Goal: Information Seeking & Learning: Understand process/instructions

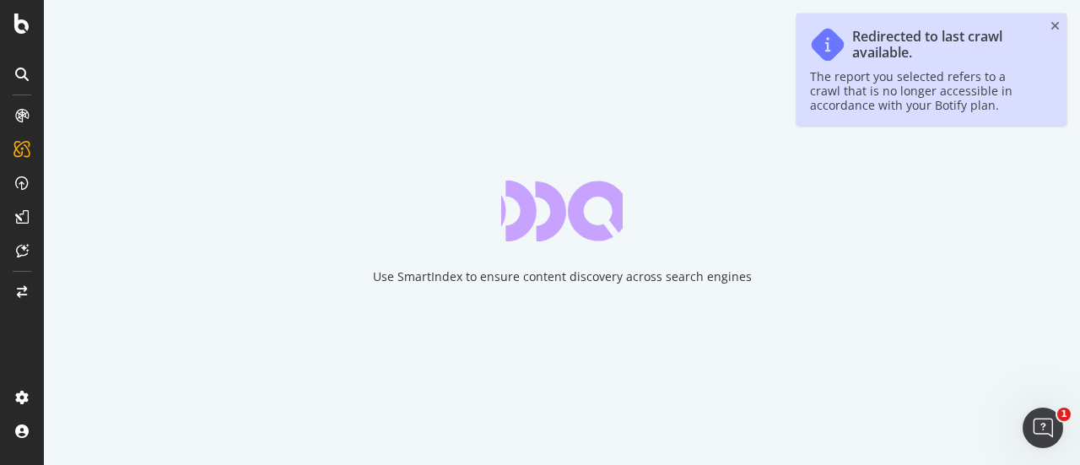
click at [1056, 28] on icon "close toast" at bounding box center [1055, 26] width 9 height 12
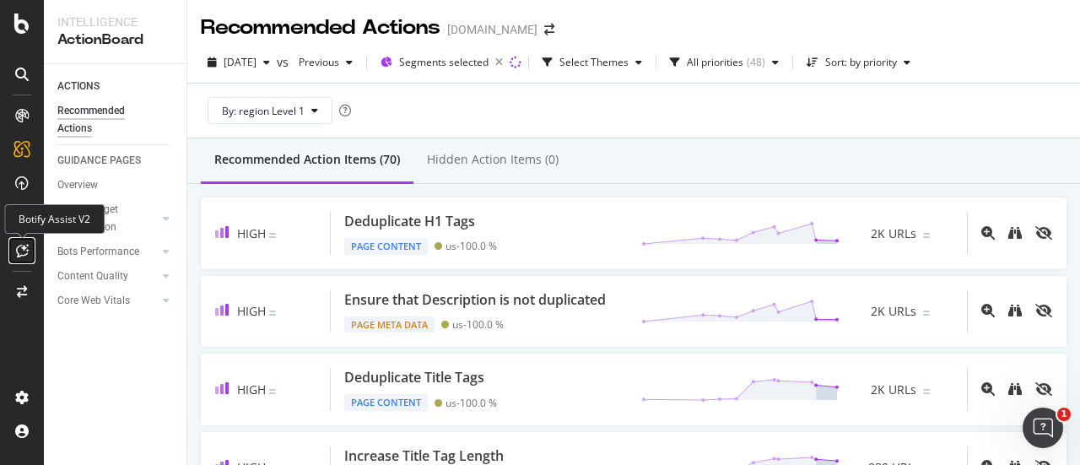
click at [22, 244] on icon at bounding box center [22, 251] width 13 height 14
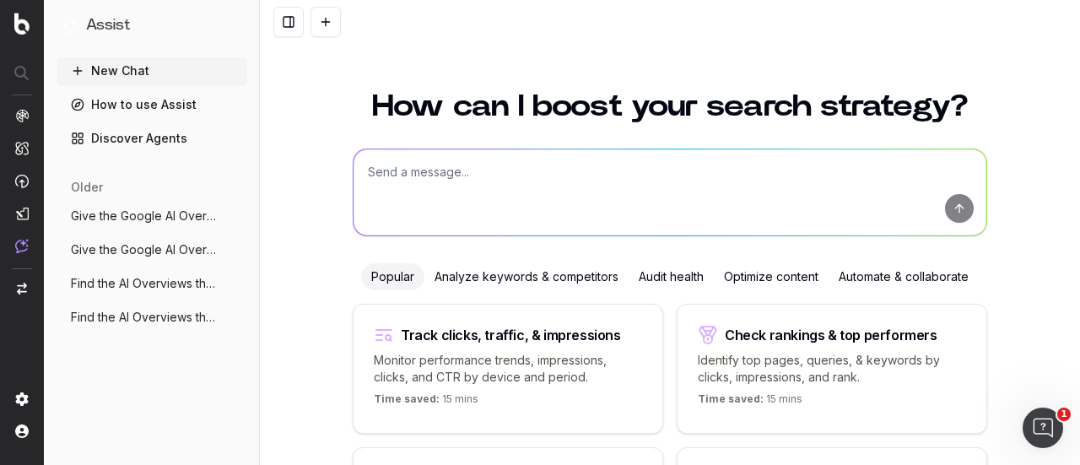
click at [495, 171] on textarea at bounding box center [670, 192] width 633 height 86
click at [318, 19] on button at bounding box center [326, 22] width 30 height 30
click at [327, 24] on button at bounding box center [326, 22] width 30 height 30
click at [327, 21] on button at bounding box center [326, 22] width 30 height 30
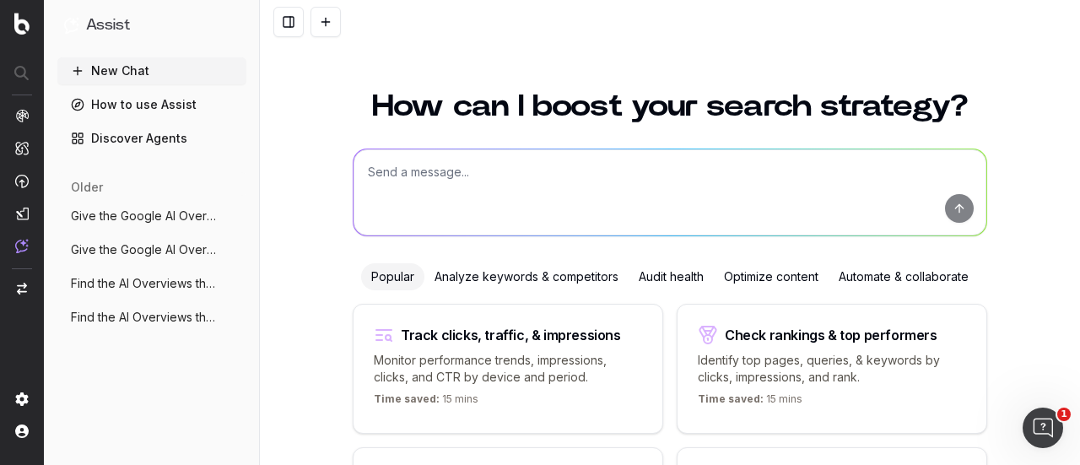
click at [327, 21] on button at bounding box center [326, 22] width 30 height 30
click at [326, 21] on button at bounding box center [326, 22] width 30 height 30
click at [454, 180] on textarea at bounding box center [670, 192] width 633 height 86
click at [952, 217] on textarea at bounding box center [670, 192] width 633 height 86
click at [950, 202] on textarea at bounding box center [670, 192] width 633 height 86
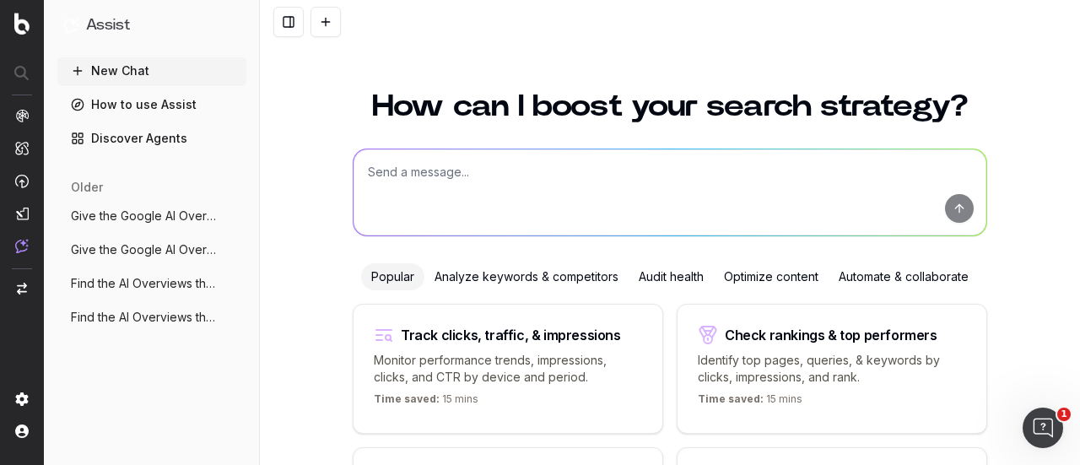
click at [114, 70] on button "New Chat" at bounding box center [151, 70] width 189 height 27
click at [120, 105] on link "How to use Assist" at bounding box center [151, 104] width 189 height 27
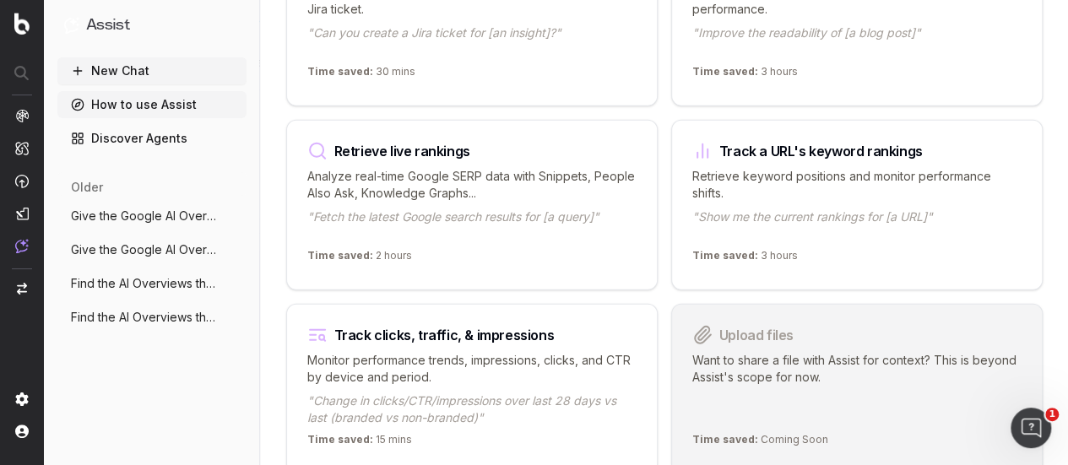
scroll to position [2231, 0]
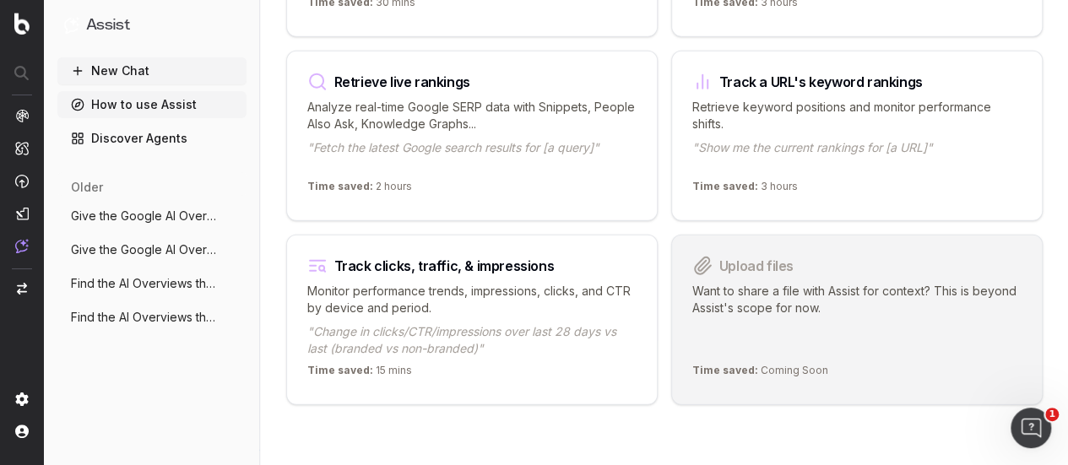
click at [790, 301] on p "Want to share a file with Assist for context? This is beyond Assist's scope for…" at bounding box center [856, 320] width 329 height 74
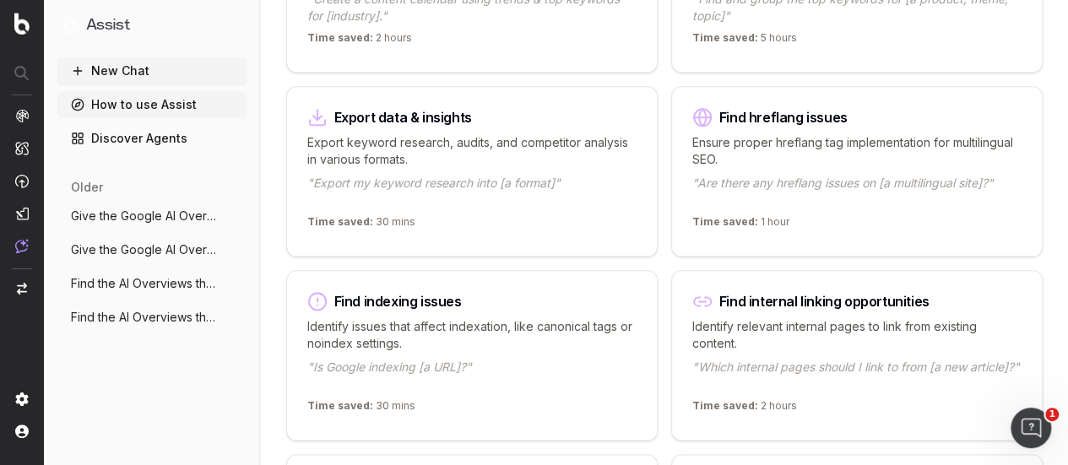
scroll to position [881, 0]
